Goal: Obtain resource: Download file/media

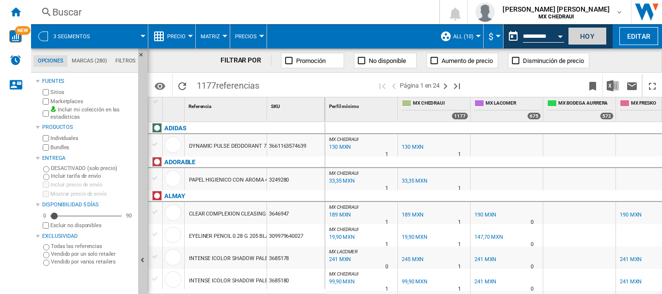
click at [581, 34] on button "Hoy" at bounding box center [587, 36] width 39 height 18
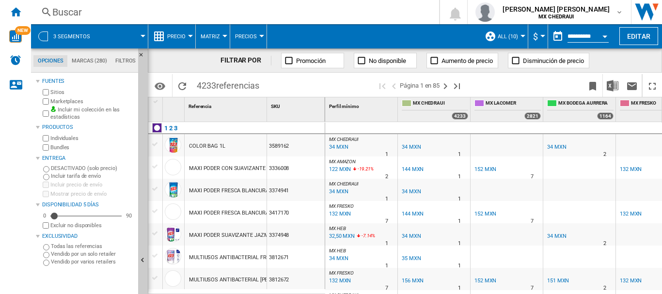
click at [43, 36] on div at bounding box center [43, 36] width 10 height 10
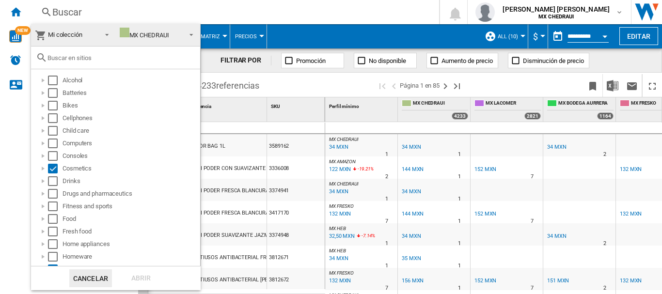
click at [13, 36] on md-backdrop at bounding box center [331, 147] width 662 height 294
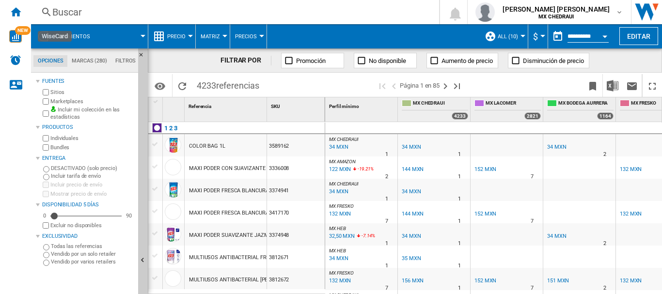
click at [13, 36] on img "WiseCard" at bounding box center [15, 36] width 13 height 13
click at [44, 37] on div at bounding box center [43, 36] width 10 height 10
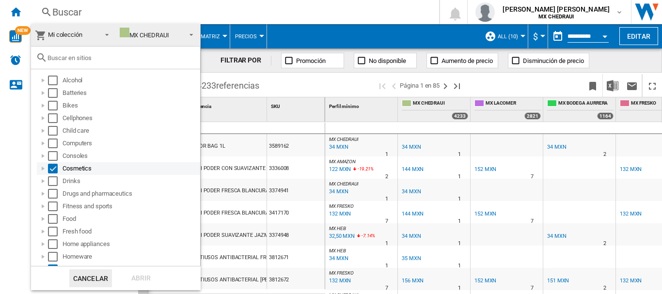
click at [55, 171] on div "Select" at bounding box center [53, 169] width 10 height 10
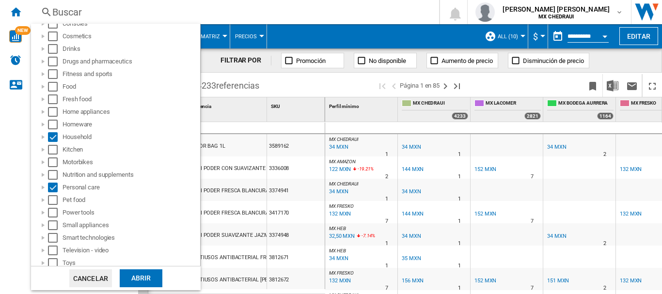
scroll to position [161, 0]
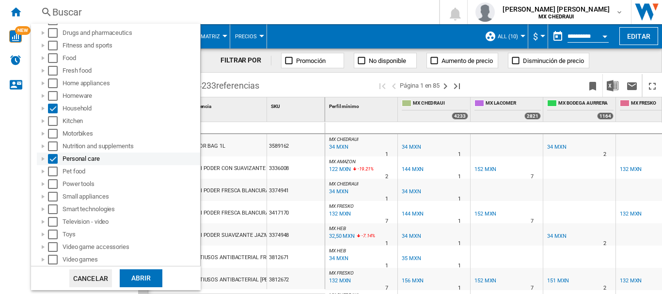
click at [56, 159] on div "Select" at bounding box center [53, 159] width 10 height 10
click at [54, 111] on div "Select" at bounding box center [53, 109] width 10 height 10
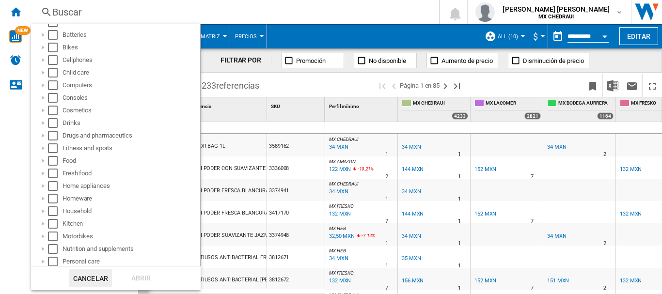
scroll to position [0, 0]
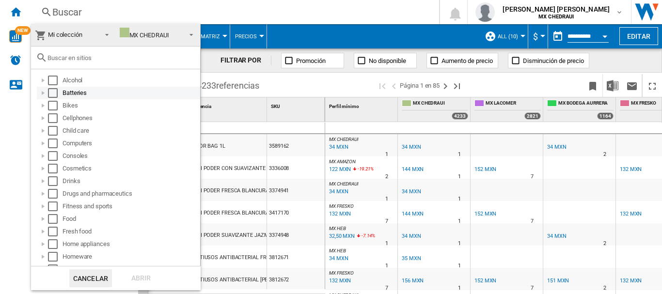
click at [42, 95] on div at bounding box center [43, 93] width 10 height 10
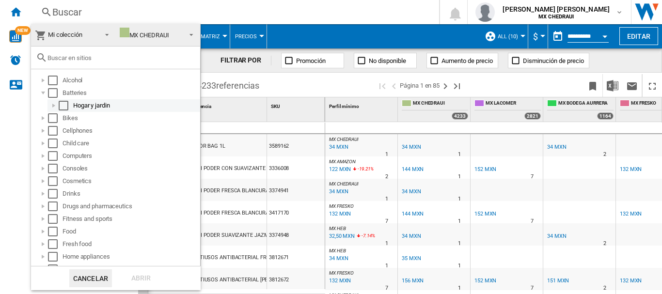
click at [52, 106] on div at bounding box center [54, 106] width 10 height 10
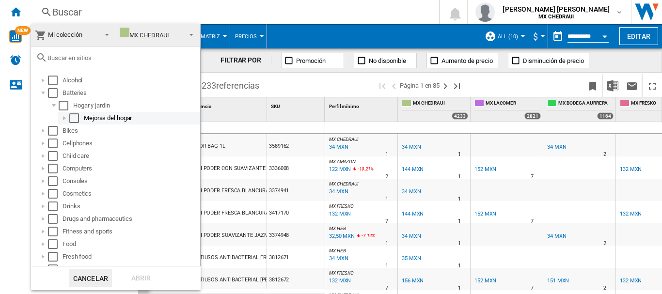
click at [63, 120] on div at bounding box center [65, 118] width 10 height 10
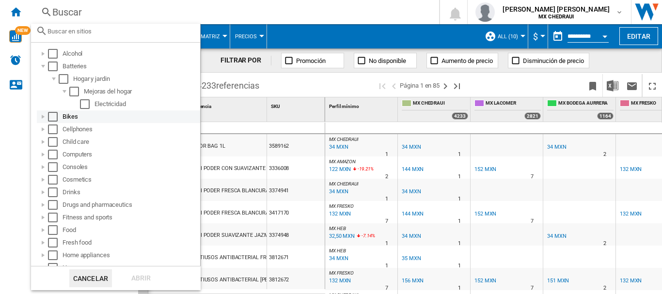
scroll to position [29, 0]
click at [43, 118] on div at bounding box center [43, 115] width 10 height 10
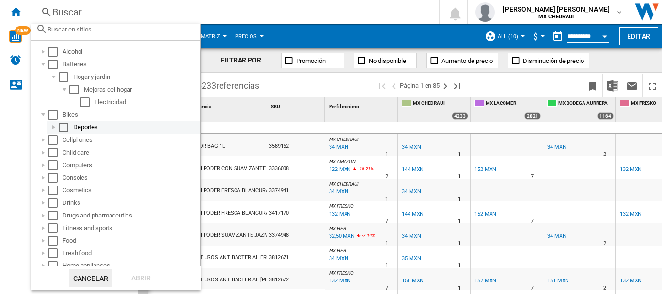
click at [53, 125] on div at bounding box center [54, 128] width 10 height 10
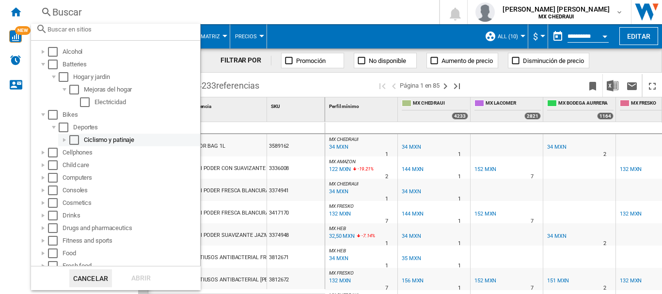
click at [64, 142] on div at bounding box center [65, 140] width 10 height 10
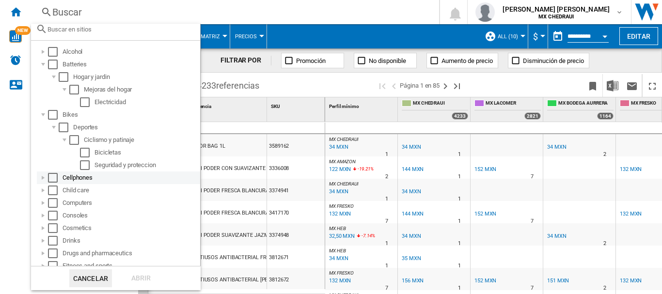
click at [42, 181] on div at bounding box center [43, 178] width 10 height 10
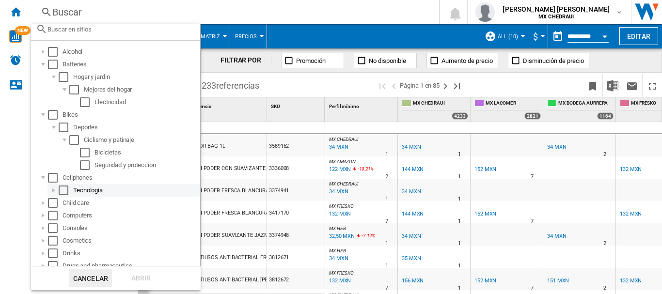
click at [51, 189] on div at bounding box center [54, 191] width 10 height 10
click at [66, 203] on div at bounding box center [65, 203] width 10 height 10
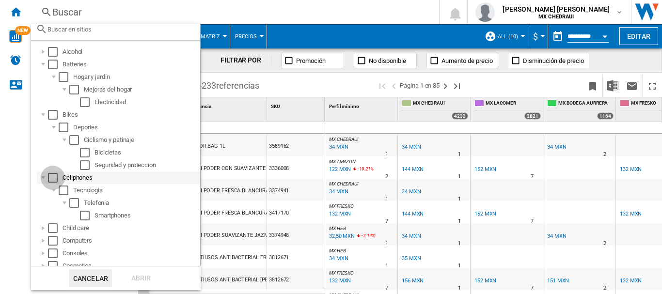
click at [48, 175] on div "Select" at bounding box center [53, 178] width 10 height 10
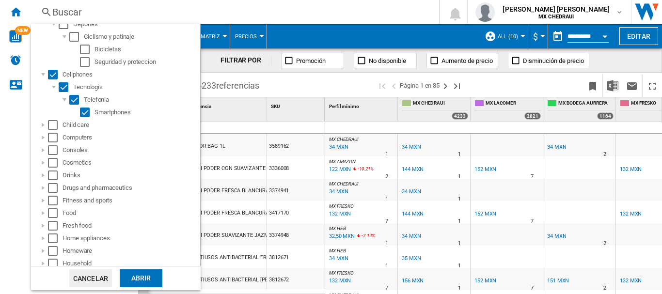
scroll to position [133, 0]
click at [43, 124] on div at bounding box center [43, 124] width 10 height 10
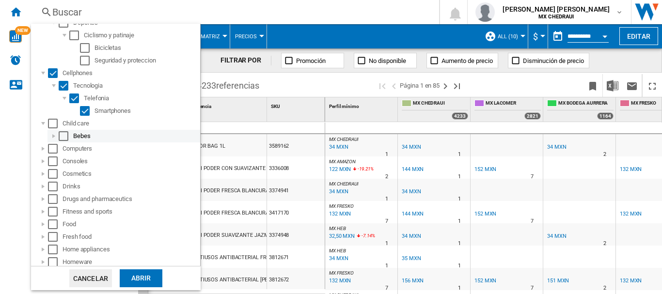
click at [55, 135] on div at bounding box center [54, 136] width 10 height 10
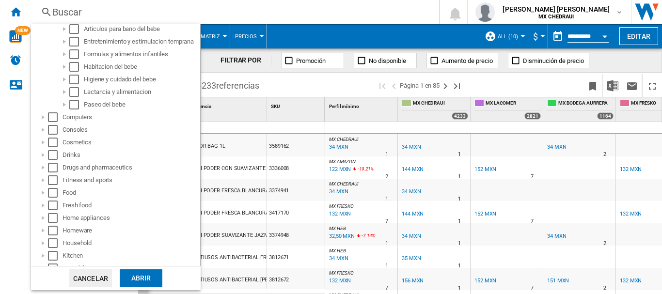
scroll to position [258, 0]
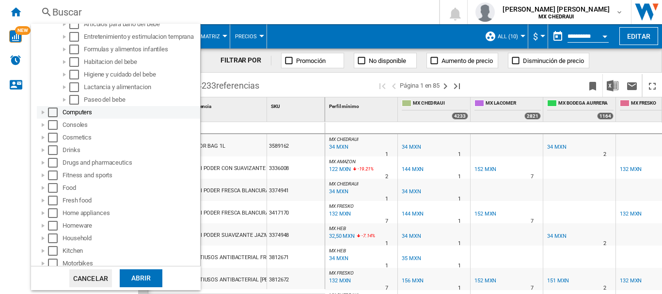
click at [52, 110] on div "Select" at bounding box center [53, 113] width 10 height 10
click at [53, 125] on div "Select" at bounding box center [53, 125] width 10 height 10
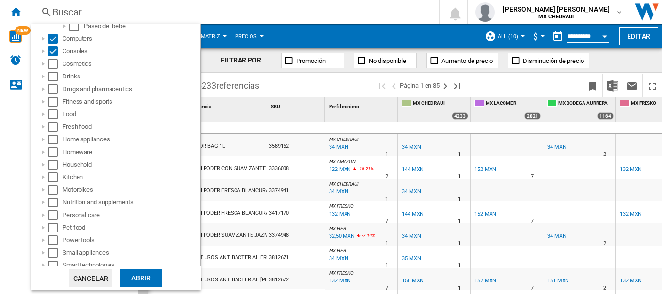
scroll to position [334, 0]
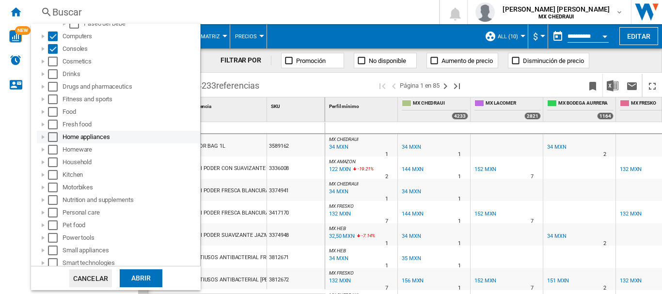
click at [44, 137] on div at bounding box center [43, 137] width 10 height 10
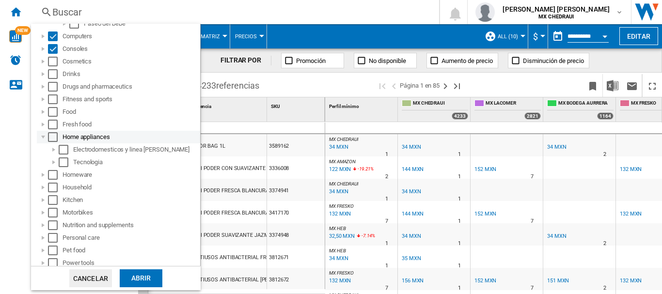
click at [53, 136] on div "Select" at bounding box center [53, 137] width 10 height 10
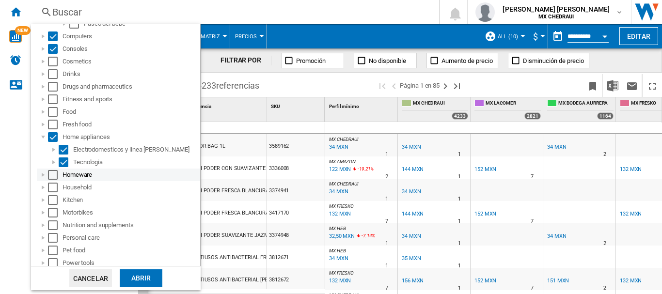
click at [45, 174] on div at bounding box center [43, 175] width 10 height 10
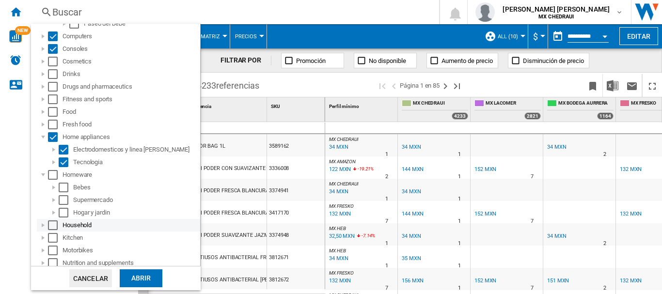
click at [43, 227] on div at bounding box center [43, 225] width 10 height 10
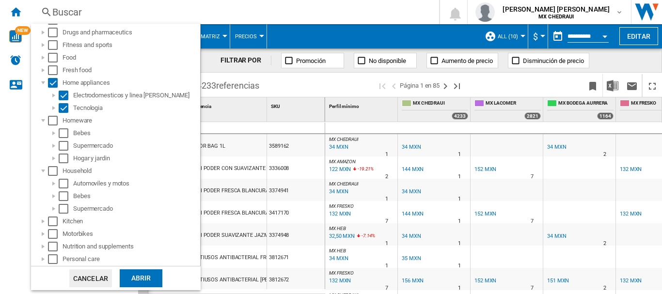
scroll to position [404, 0]
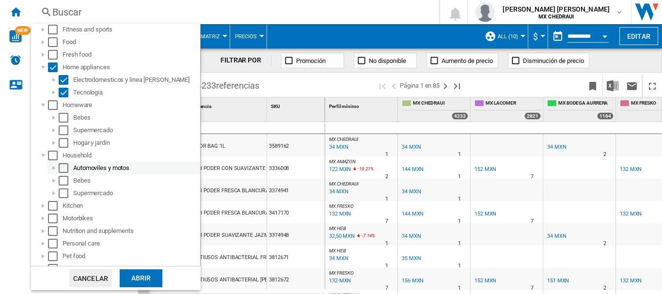
click at [52, 169] on div at bounding box center [54, 168] width 10 height 10
click at [52, 178] on div at bounding box center [54, 181] width 10 height 10
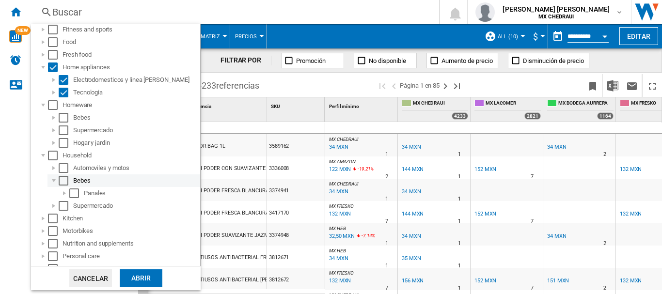
click at [52, 178] on div at bounding box center [54, 181] width 10 height 10
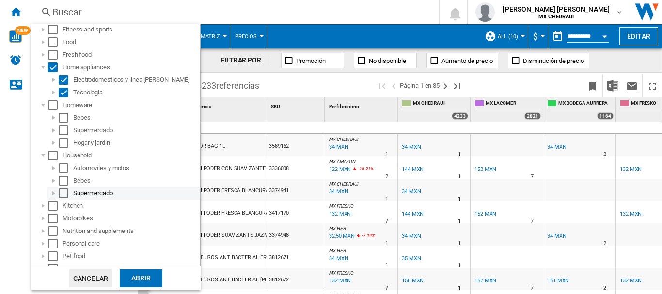
click at [53, 194] on div at bounding box center [54, 194] width 10 height 10
click at [54, 171] on div at bounding box center [54, 168] width 10 height 10
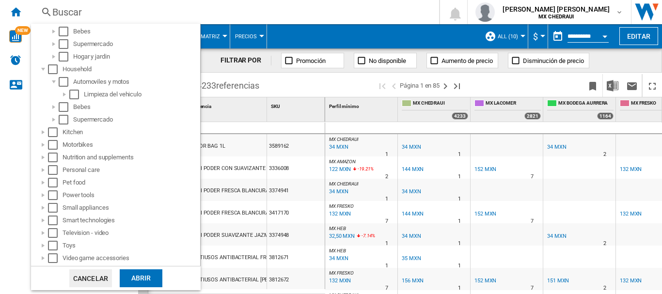
scroll to position [501, 0]
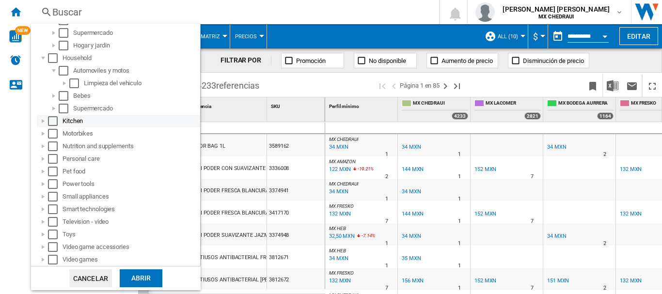
click at [42, 122] on div at bounding box center [43, 121] width 10 height 10
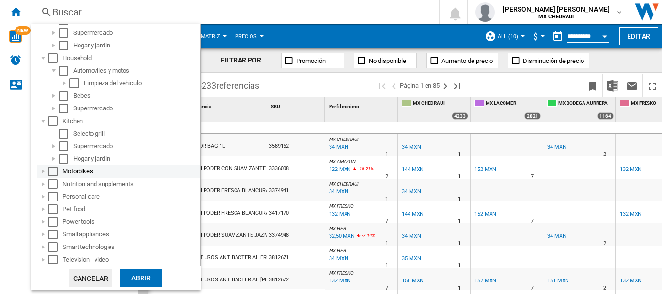
click at [41, 175] on div at bounding box center [43, 172] width 10 height 10
click at [55, 175] on div "Select" at bounding box center [53, 172] width 10 height 10
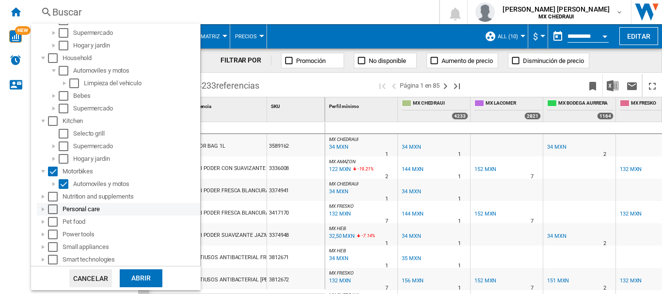
click at [40, 208] on div at bounding box center [43, 209] width 10 height 10
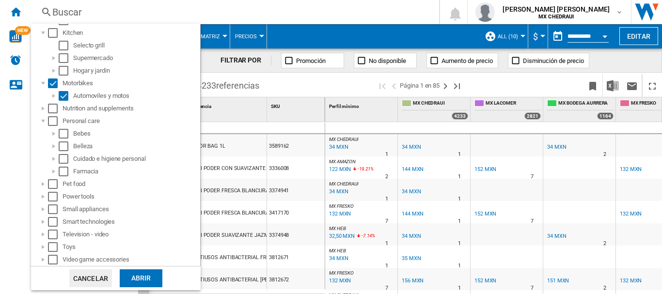
scroll to position [594, 0]
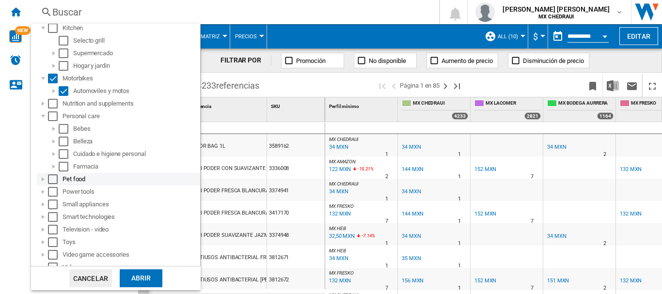
click at [44, 180] on div at bounding box center [43, 179] width 10 height 10
click at [42, 190] on div at bounding box center [43, 192] width 10 height 10
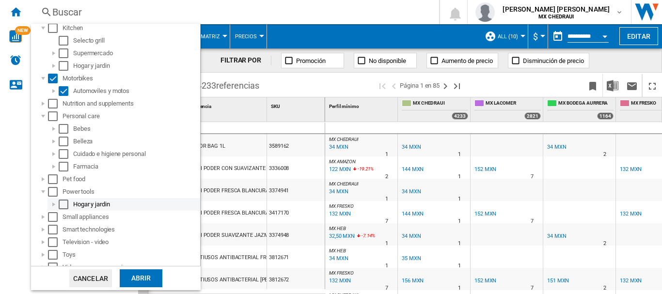
click at [52, 203] on div at bounding box center [54, 205] width 10 height 10
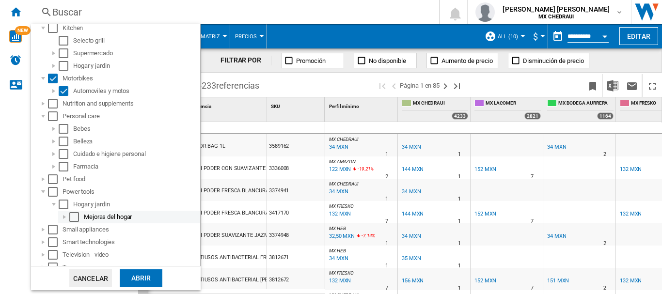
click at [62, 217] on div at bounding box center [65, 217] width 10 height 10
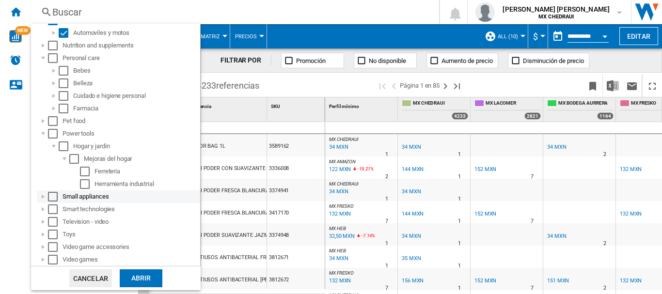
click at [41, 198] on div at bounding box center [43, 197] width 10 height 10
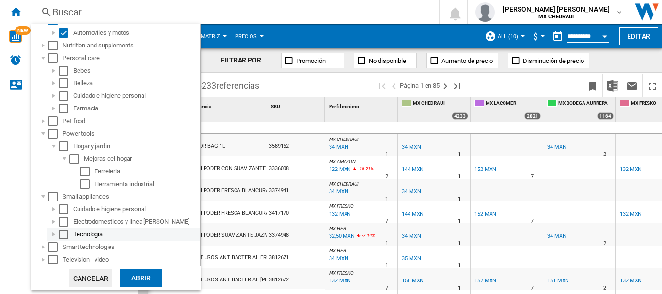
click at [52, 234] on div at bounding box center [54, 235] width 10 height 10
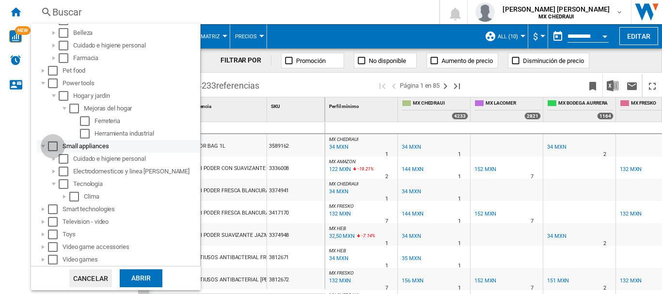
click at [51, 147] on div "Select" at bounding box center [53, 147] width 10 height 10
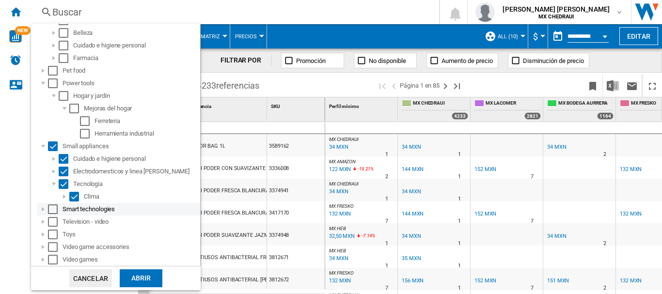
click at [41, 210] on div at bounding box center [43, 209] width 10 height 10
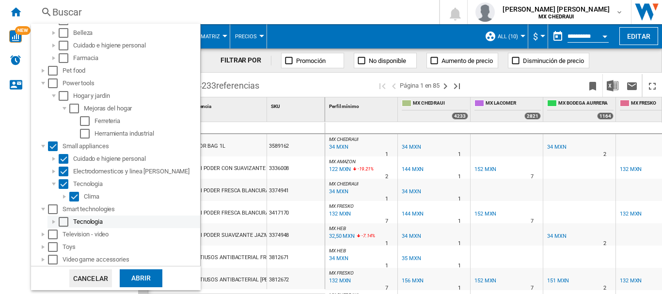
click at [57, 222] on div at bounding box center [54, 222] width 10 height 10
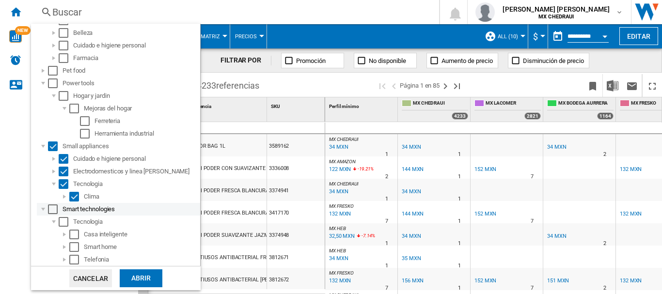
click at [52, 206] on div "Select" at bounding box center [53, 209] width 10 height 10
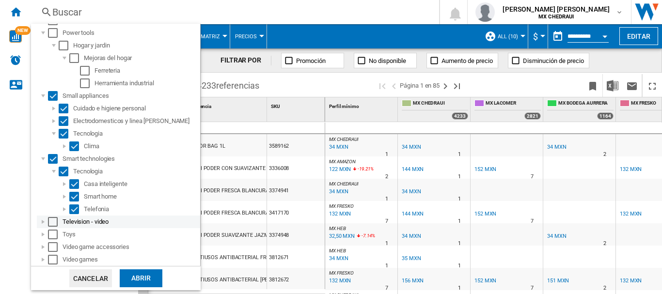
click at [42, 222] on div at bounding box center [43, 222] width 10 height 10
click at [52, 222] on div "Select" at bounding box center [53, 222] width 10 height 10
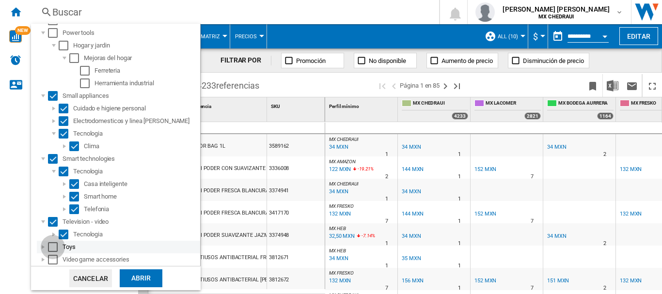
click at [50, 249] on div "Select" at bounding box center [53, 247] width 10 height 10
click at [50, 246] on div "Select" at bounding box center [53, 247] width 10 height 10
click at [51, 260] on div "Select" at bounding box center [53, 260] width 10 height 10
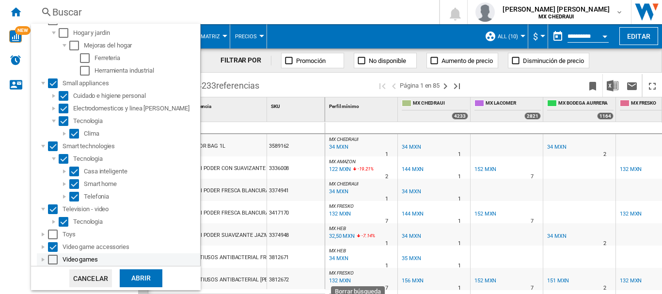
click at [42, 261] on div at bounding box center [43, 260] width 10 height 10
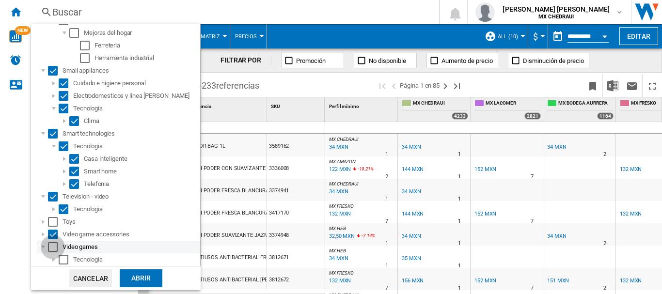
click at [55, 249] on div "Select" at bounding box center [53, 247] width 10 height 10
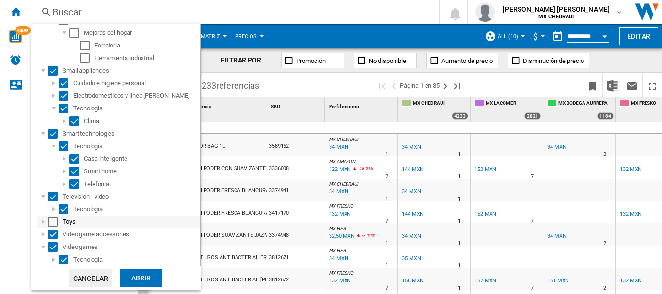
click at [39, 221] on div at bounding box center [43, 222] width 10 height 10
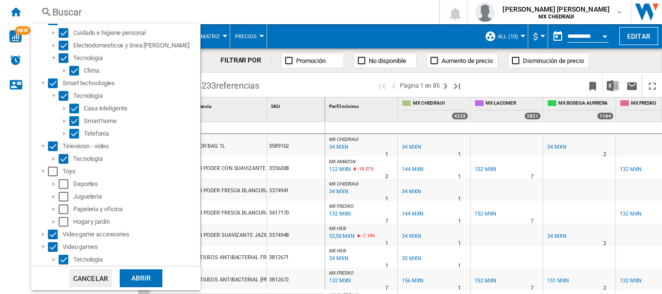
click at [137, 278] on div "Abrir" at bounding box center [141, 278] width 43 height 18
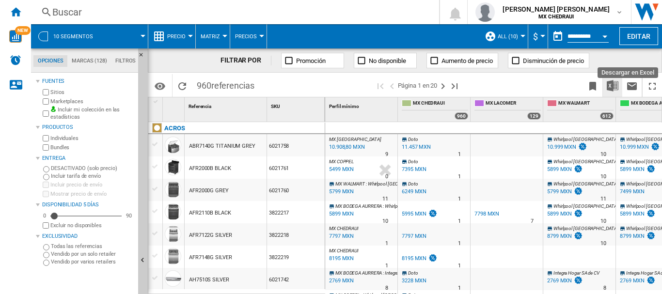
click at [612, 88] on img "Descargar en Excel" at bounding box center [613, 86] width 12 height 12
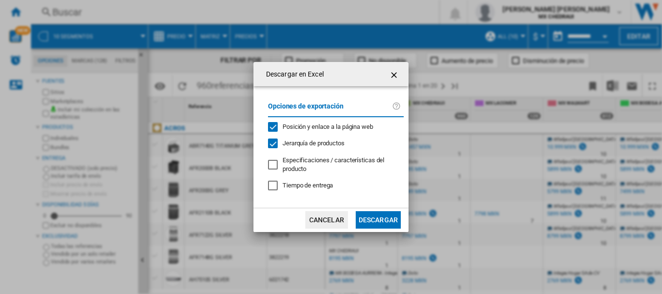
click at [379, 217] on button "Descargar" at bounding box center [378, 219] width 45 height 17
